Goal: Task Accomplishment & Management: Manage account settings

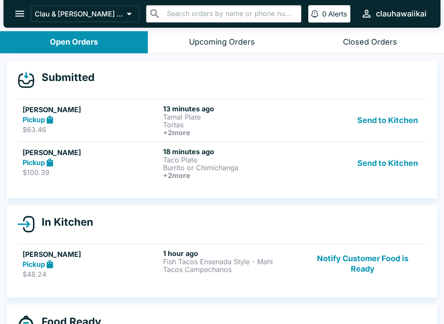
click at [368, 129] on button "Send to Kitchen" at bounding box center [388, 120] width 68 height 32
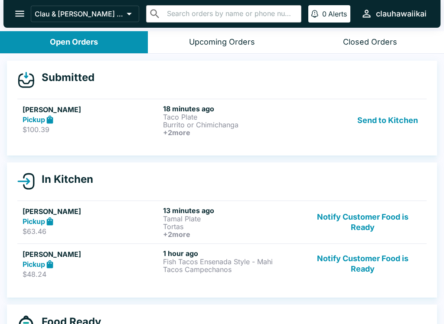
click at [376, 172] on div "In Kitchen [PERSON_NAME] Pickup $63.46 13 minutes ago Tamal Plate Tortas + 2 mo…" at bounding box center [222, 231] width 430 height 136
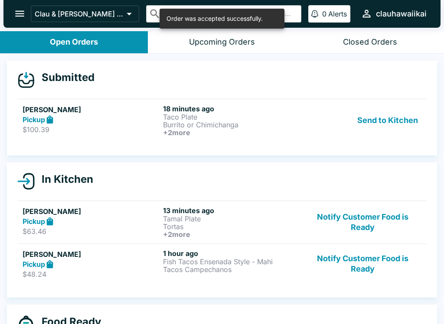
click at [367, 117] on button "Send to Kitchen" at bounding box center [388, 120] width 68 height 32
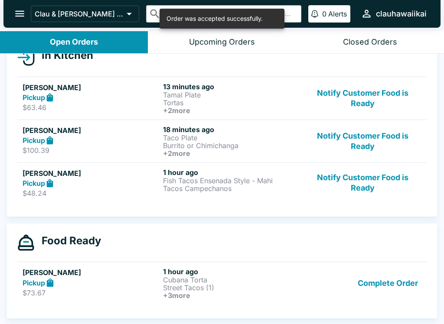
scroll to position [109, 0]
click at [334, 194] on button "Notify Customer Food is Ready" at bounding box center [362, 183] width 117 height 30
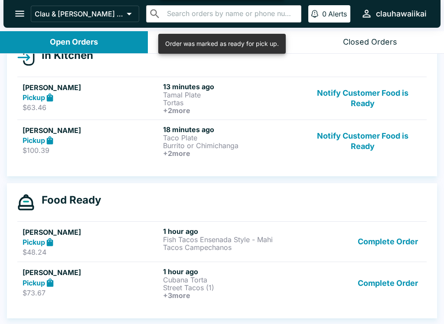
click at [383, 284] on button "Complete Order" at bounding box center [387, 283] width 67 height 32
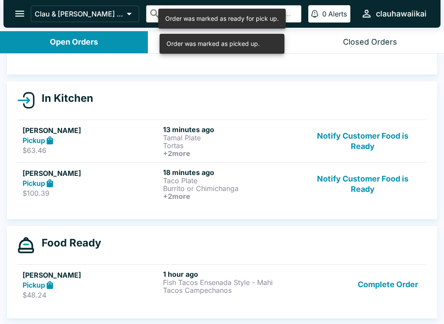
click at [375, 280] on button "Complete Order" at bounding box center [387, 285] width 67 height 30
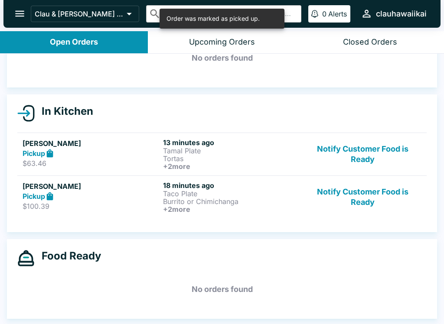
click at [213, 152] on p "Tamal Plate" at bounding box center [231, 151] width 137 height 8
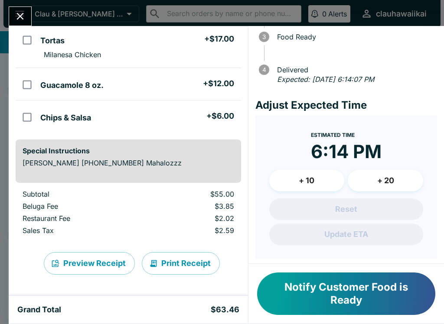
scroll to position [111, 0]
click at [189, 264] on button "Print Receipt" at bounding box center [181, 263] width 78 height 23
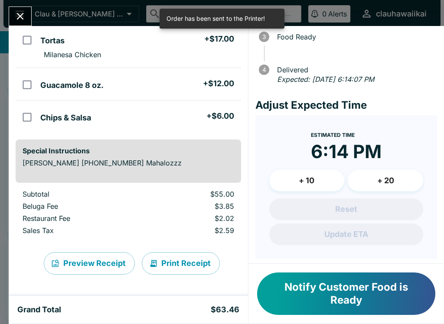
click at [106, 256] on button "Preview Receipt" at bounding box center [89, 263] width 91 height 23
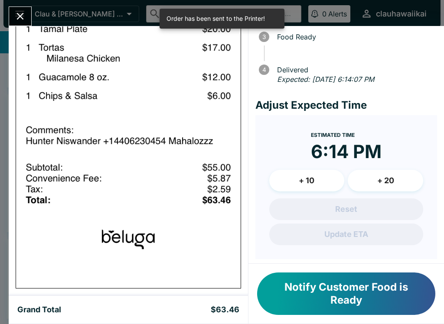
scroll to position [544, 0]
click at [27, 16] on button "Close" at bounding box center [20, 16] width 22 height 19
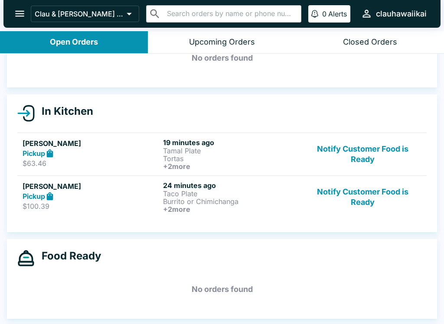
click at [176, 194] on p "Taco Plate" at bounding box center [231, 194] width 137 height 8
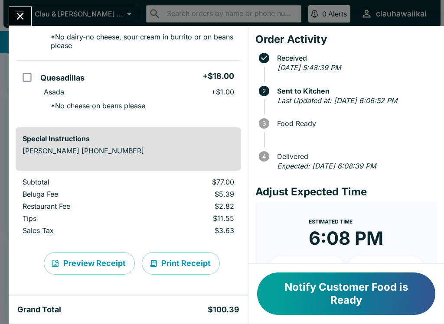
scroll to position [264, 0]
click at [175, 262] on button "Print Receipt" at bounding box center [181, 263] width 78 height 23
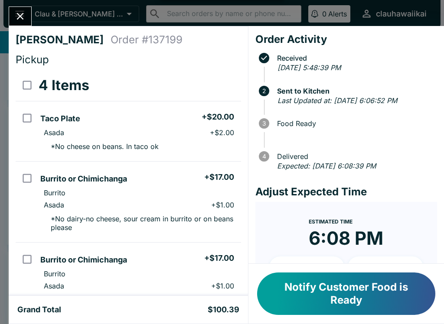
scroll to position [-2, 0]
click at [313, 290] on button "Notify Customer Food is Ready" at bounding box center [346, 294] width 178 height 42
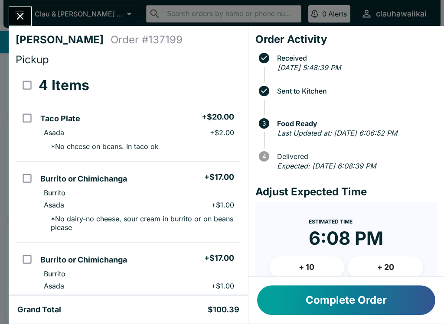
scroll to position [0, 0]
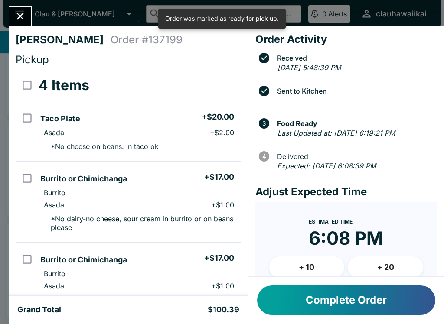
click at [322, 295] on button "Complete Order" at bounding box center [346, 300] width 178 height 29
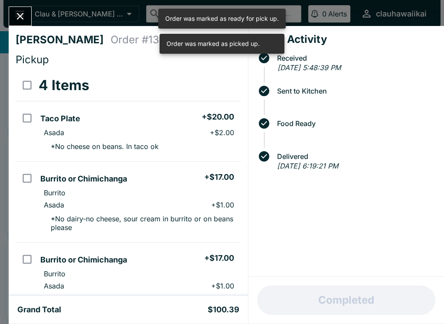
click at [19, 18] on icon "Close" at bounding box center [20, 16] width 7 height 7
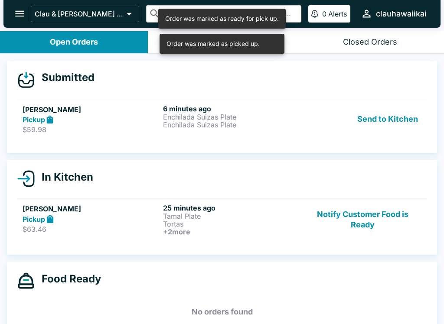
click at [217, 230] on h6 "+ 2 more" at bounding box center [231, 232] width 137 height 8
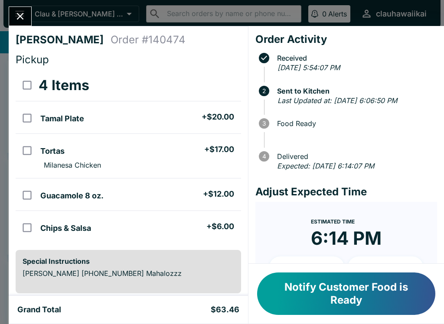
click at [159, 104] on td "Tamal Plate + $20.00" at bounding box center [139, 117] width 204 height 33
click at [214, 83] on button "Refund" at bounding box center [217, 86] width 45 height 22
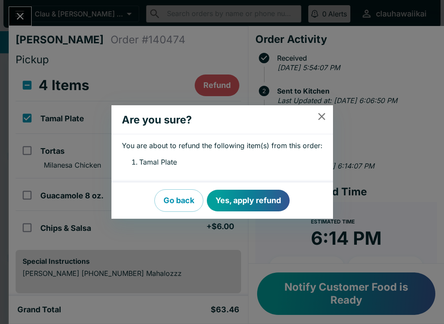
click at [256, 203] on button "Yes, apply refund" at bounding box center [248, 201] width 83 height 22
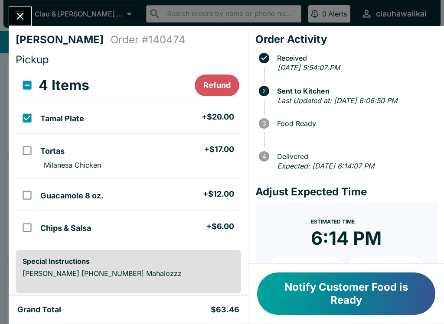
checkbox input "false"
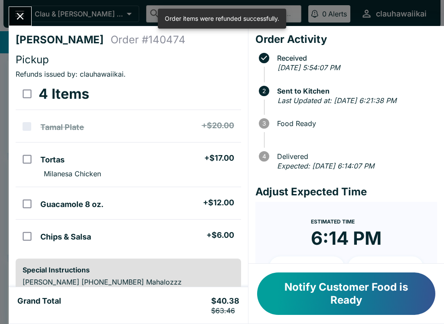
click at [355, 297] on button "Notify Customer Food is Ready" at bounding box center [346, 294] width 178 height 42
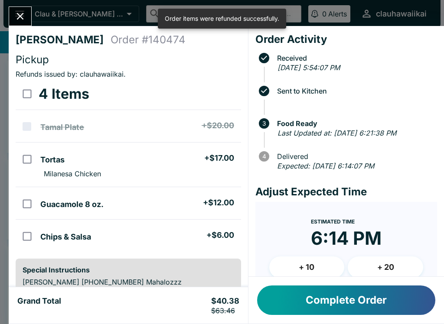
click at [337, 295] on button "Complete Order" at bounding box center [346, 300] width 178 height 29
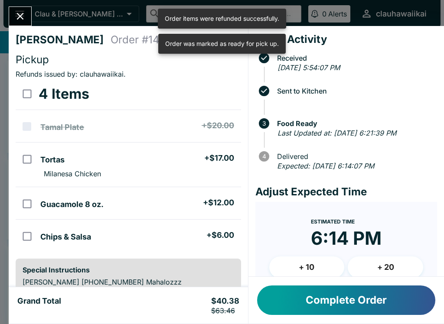
click at [338, 298] on button "Complete Order" at bounding box center [346, 300] width 178 height 29
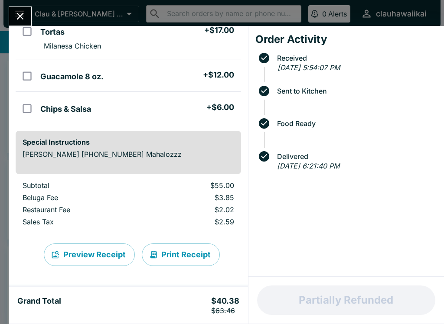
scroll to position [128, 0]
click at [171, 256] on button "Print Receipt" at bounding box center [181, 255] width 78 height 23
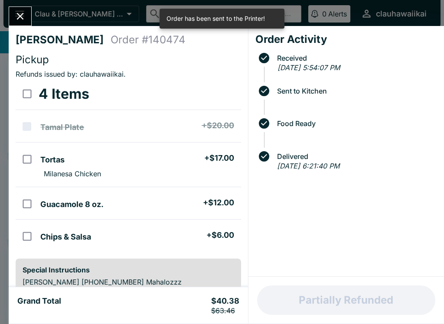
scroll to position [0, 0]
click at [25, 20] on icon "Close" at bounding box center [20, 16] width 12 height 12
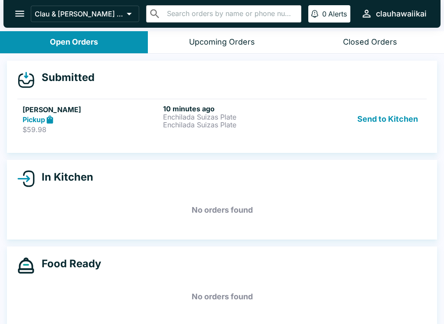
click at [221, 42] on div "Upcoming Orders" at bounding box center [222, 42] width 66 height 10
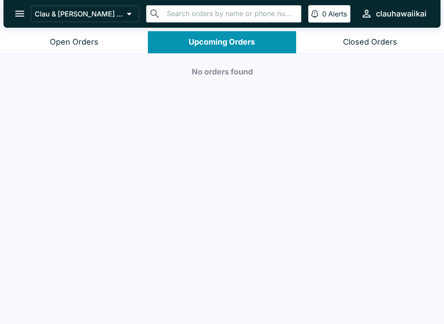
click at [342, 33] on button "Closed Orders" at bounding box center [370, 42] width 148 height 22
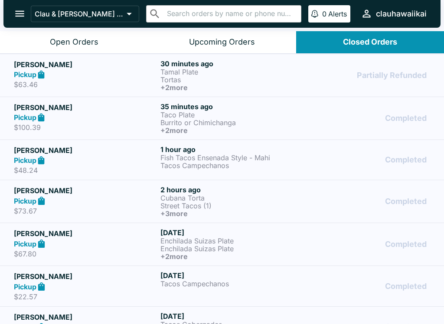
click at [313, 83] on div "Partially Refunded" at bounding box center [368, 75] width 123 height 32
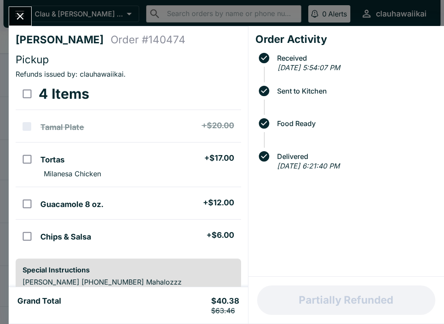
click at [20, 16] on icon "Close" at bounding box center [20, 16] width 7 height 7
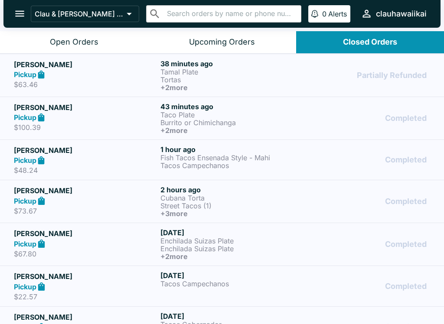
click at [89, 38] on div "Open Orders" at bounding box center [74, 42] width 49 height 10
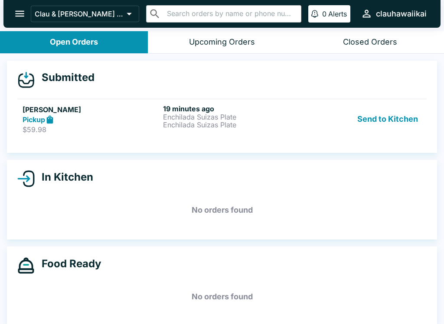
click at [196, 121] on p "Enchilada Suizas Plate" at bounding box center [231, 125] width 137 height 8
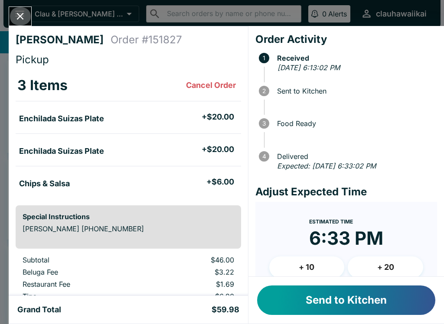
click at [25, 11] on icon "Close" at bounding box center [20, 16] width 12 height 12
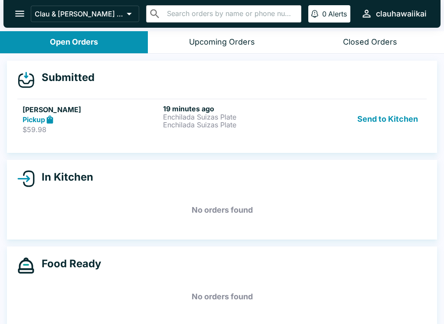
click at [393, 115] on button "Send to Kitchen" at bounding box center [388, 119] width 68 height 30
